Goal: Transaction & Acquisition: Purchase product/service

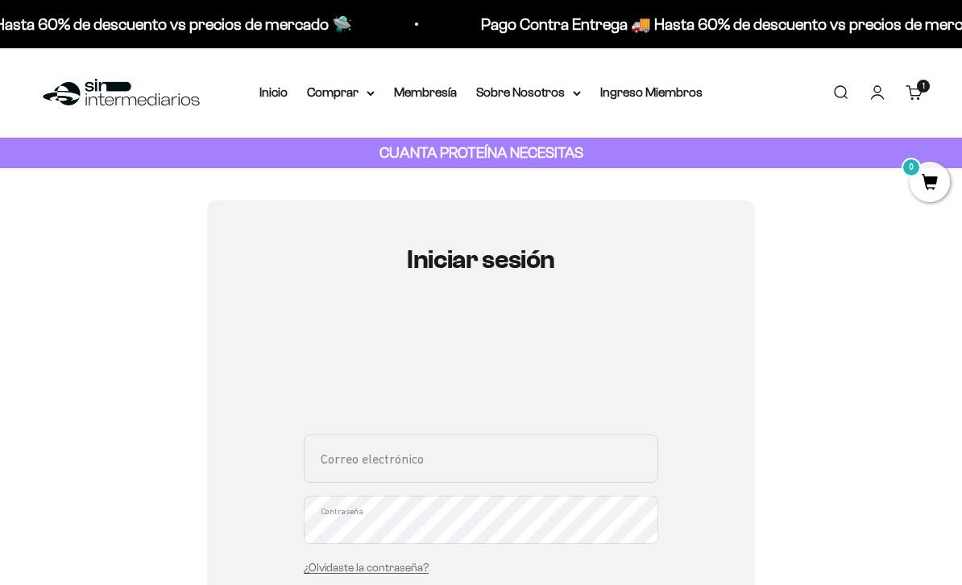
scroll to position [337, 0]
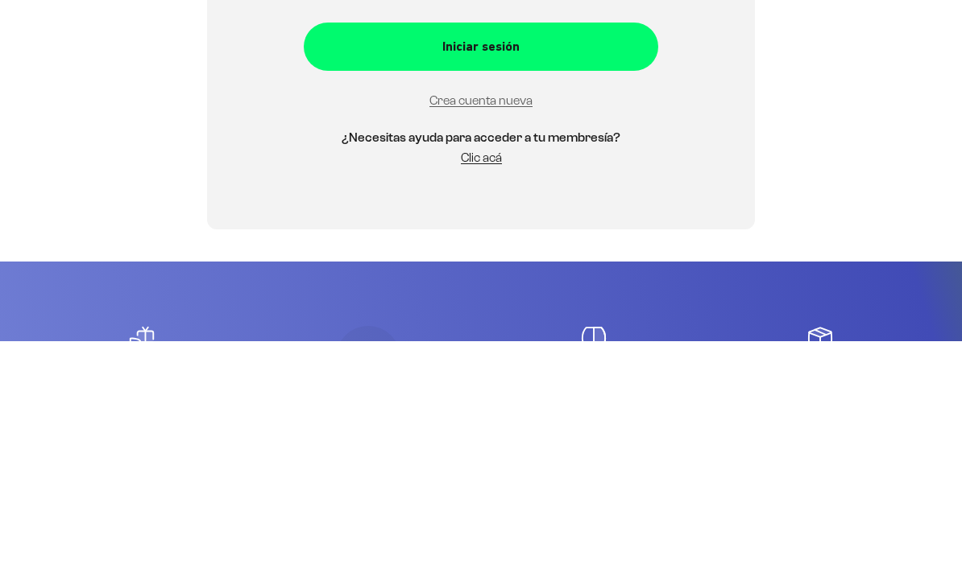
type input "[EMAIL_ADDRESS][DOMAIN_NAME]"
click at [481, 290] on button "Iniciar sesión" at bounding box center [481, 291] width 354 height 48
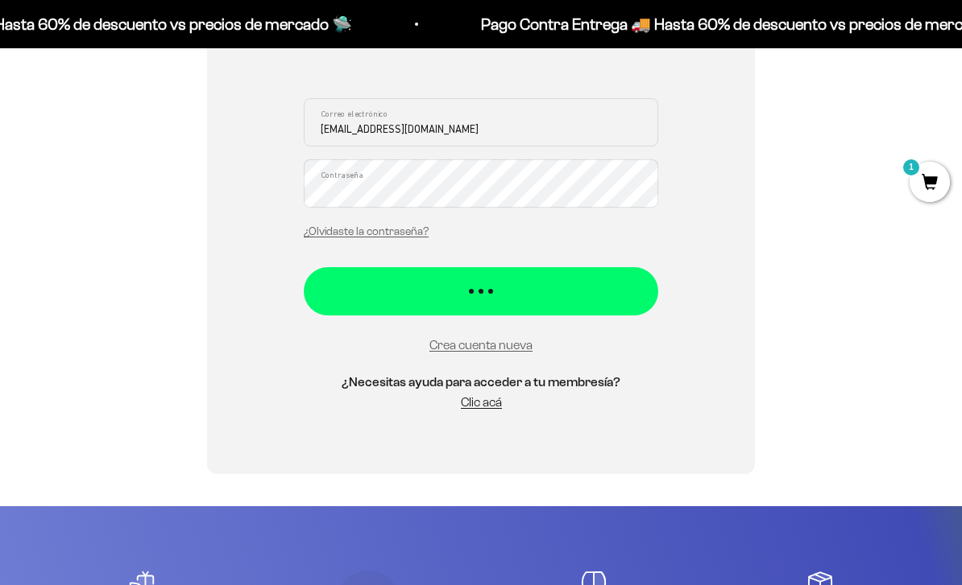
click at [622, 290] on div "Iniciar sesión" at bounding box center [481, 283] width 290 height 21
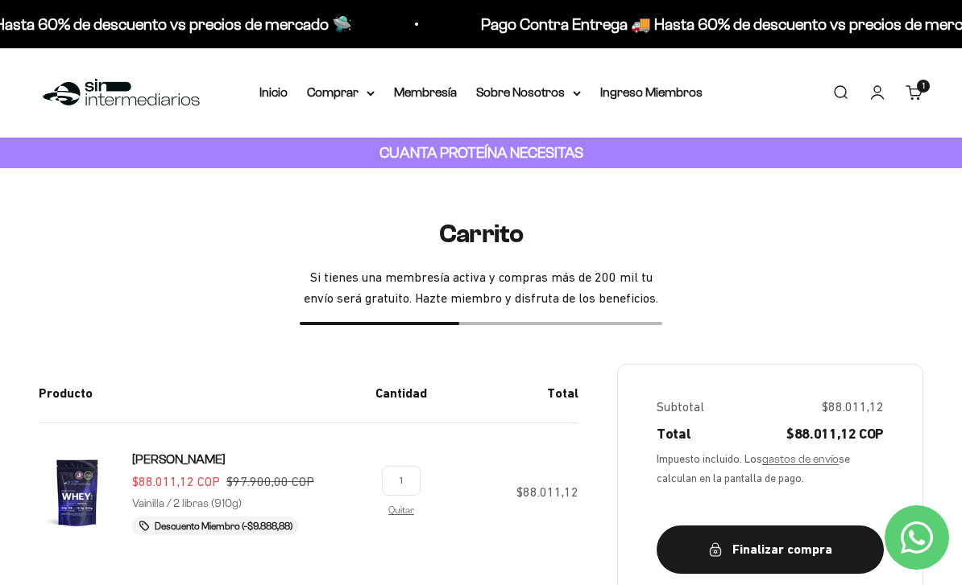
click at [335, 95] on summary "Comprar" at bounding box center [341, 92] width 68 height 21
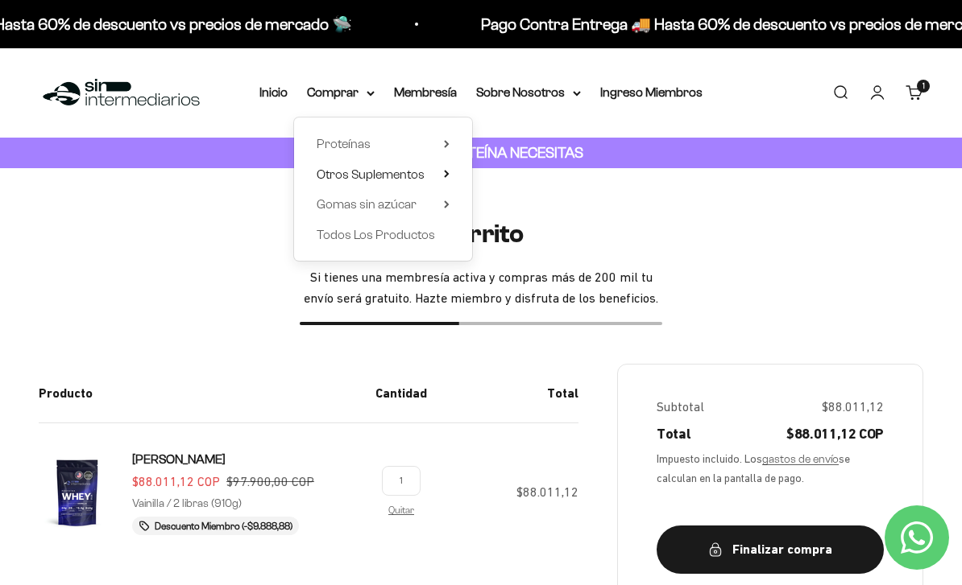
click at [317, 170] on span "Otros Suplementos" at bounding box center [371, 175] width 108 height 14
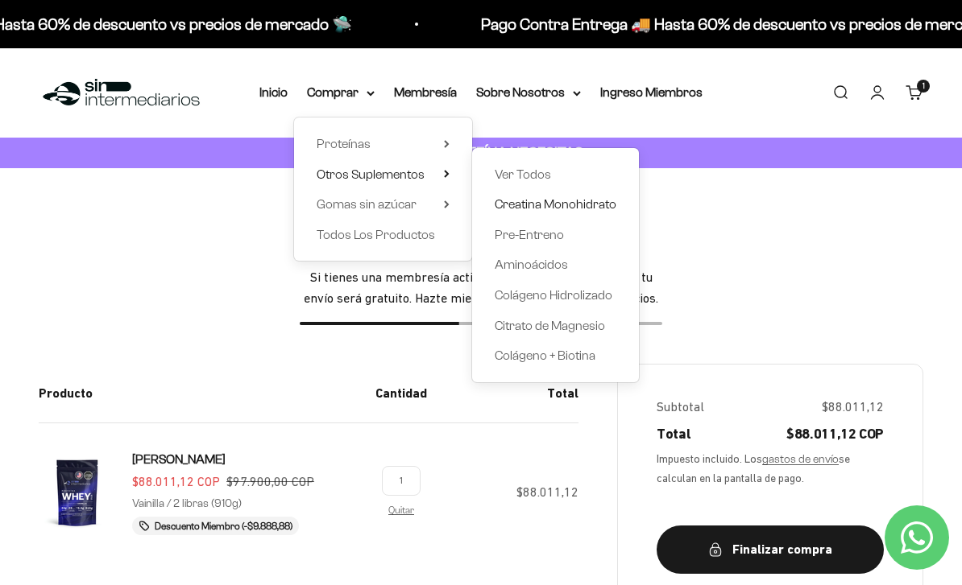
click at [598, 212] on span "Creatina Monohidrato" at bounding box center [555, 204] width 122 height 21
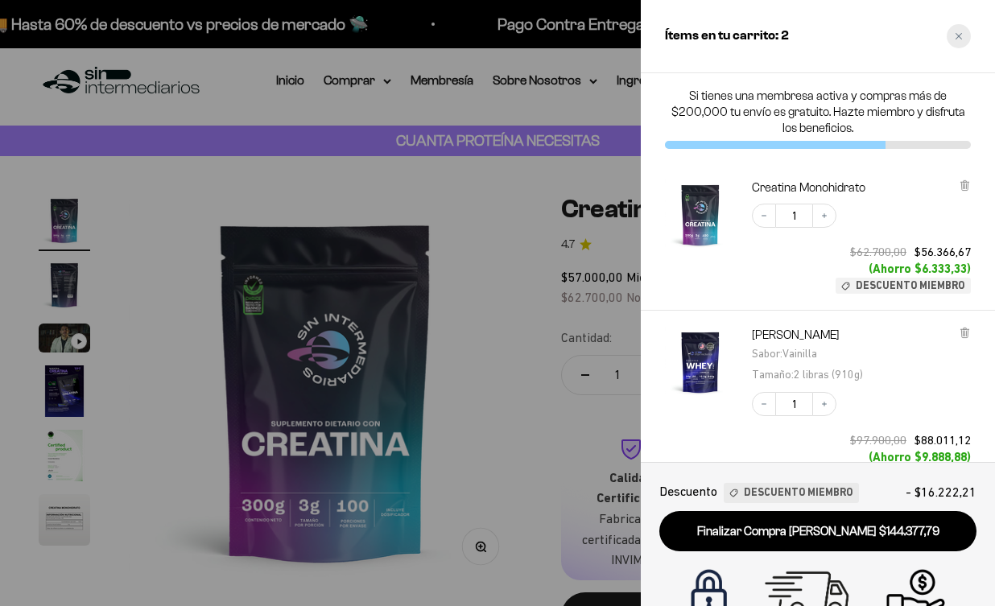
click at [961, 28] on div "Close cart" at bounding box center [959, 36] width 24 height 24
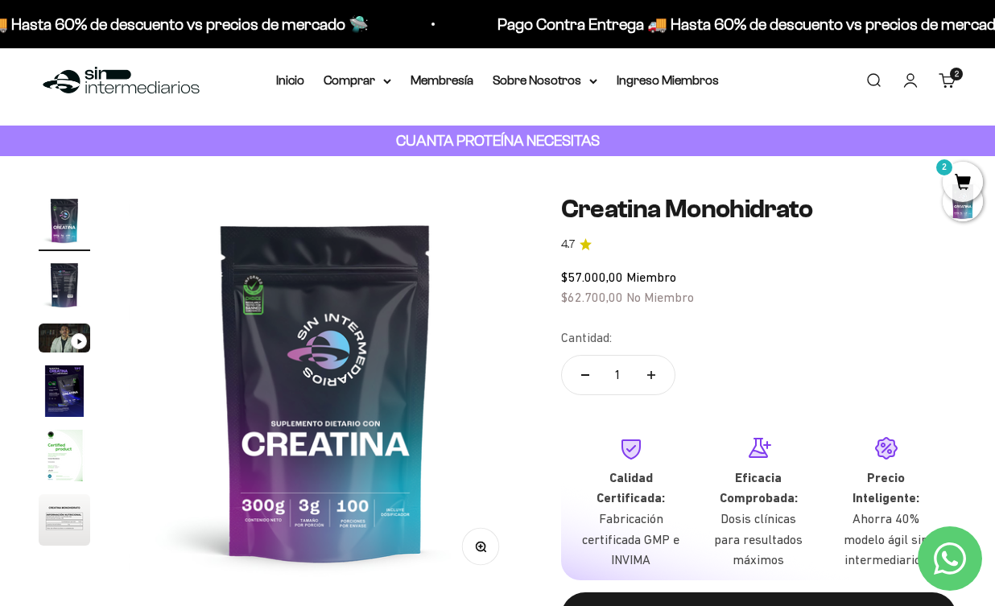
click at [328, 80] on summary "Comprar" at bounding box center [358, 80] width 68 height 21
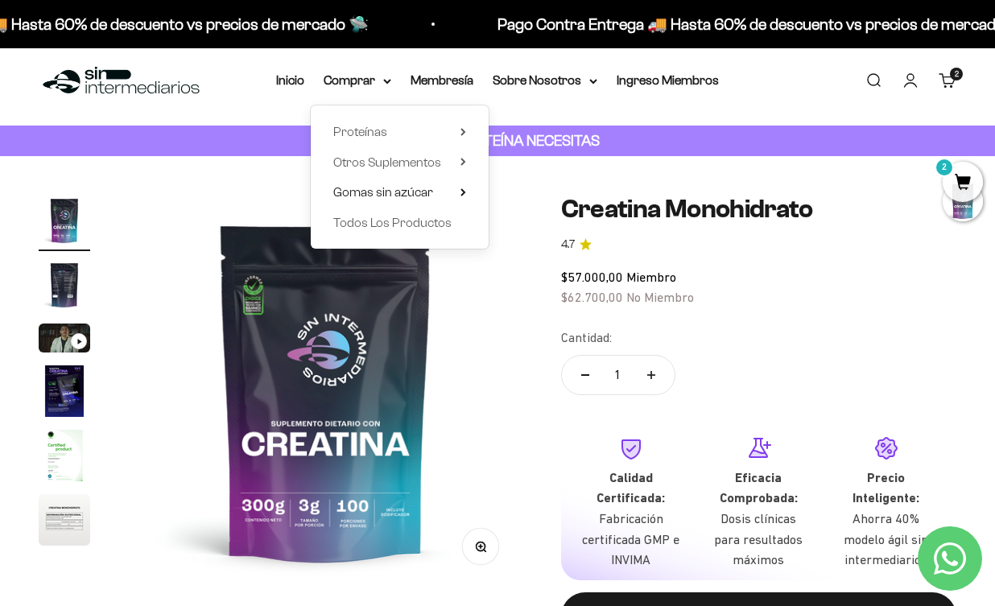
click at [356, 195] on span "Gomas sin azúcar" at bounding box center [383, 192] width 100 height 14
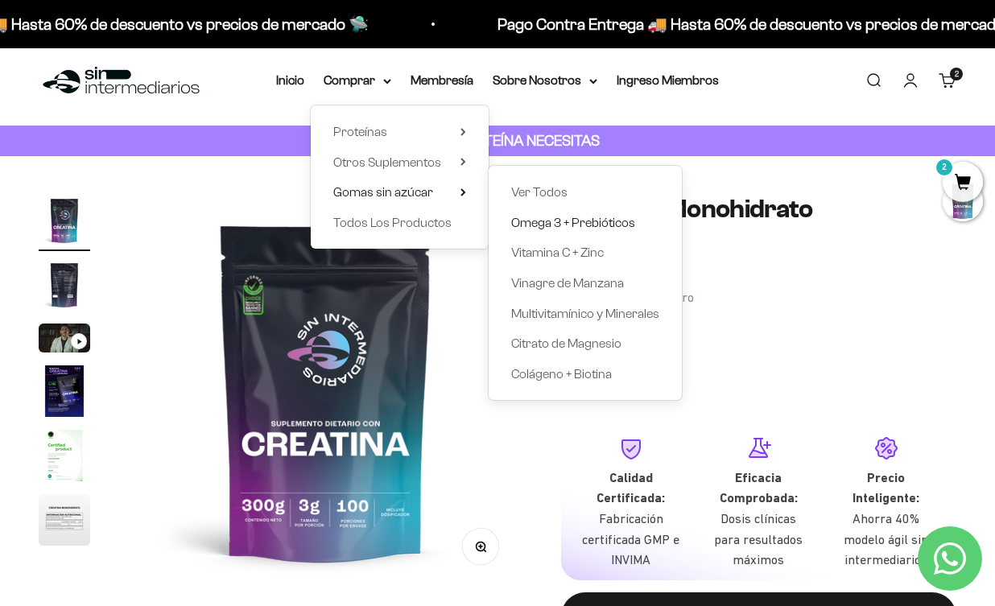
click at [622, 230] on span "Omega 3 + Prebióticos" at bounding box center [573, 223] width 124 height 21
